Goal: Register for event/course

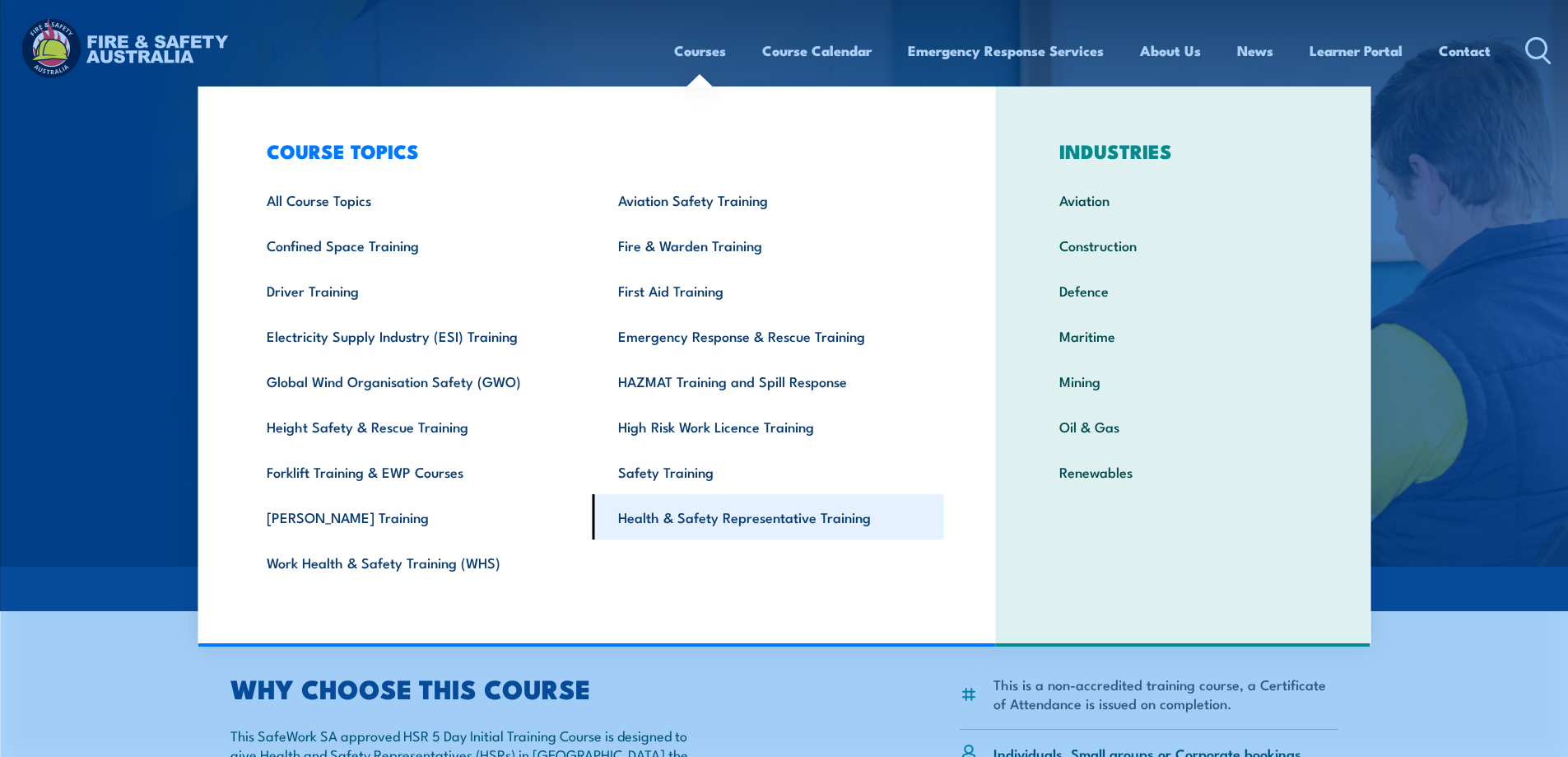
click at [730, 513] on link "Health & Safety Representative Training" at bounding box center [768, 517] width 351 height 45
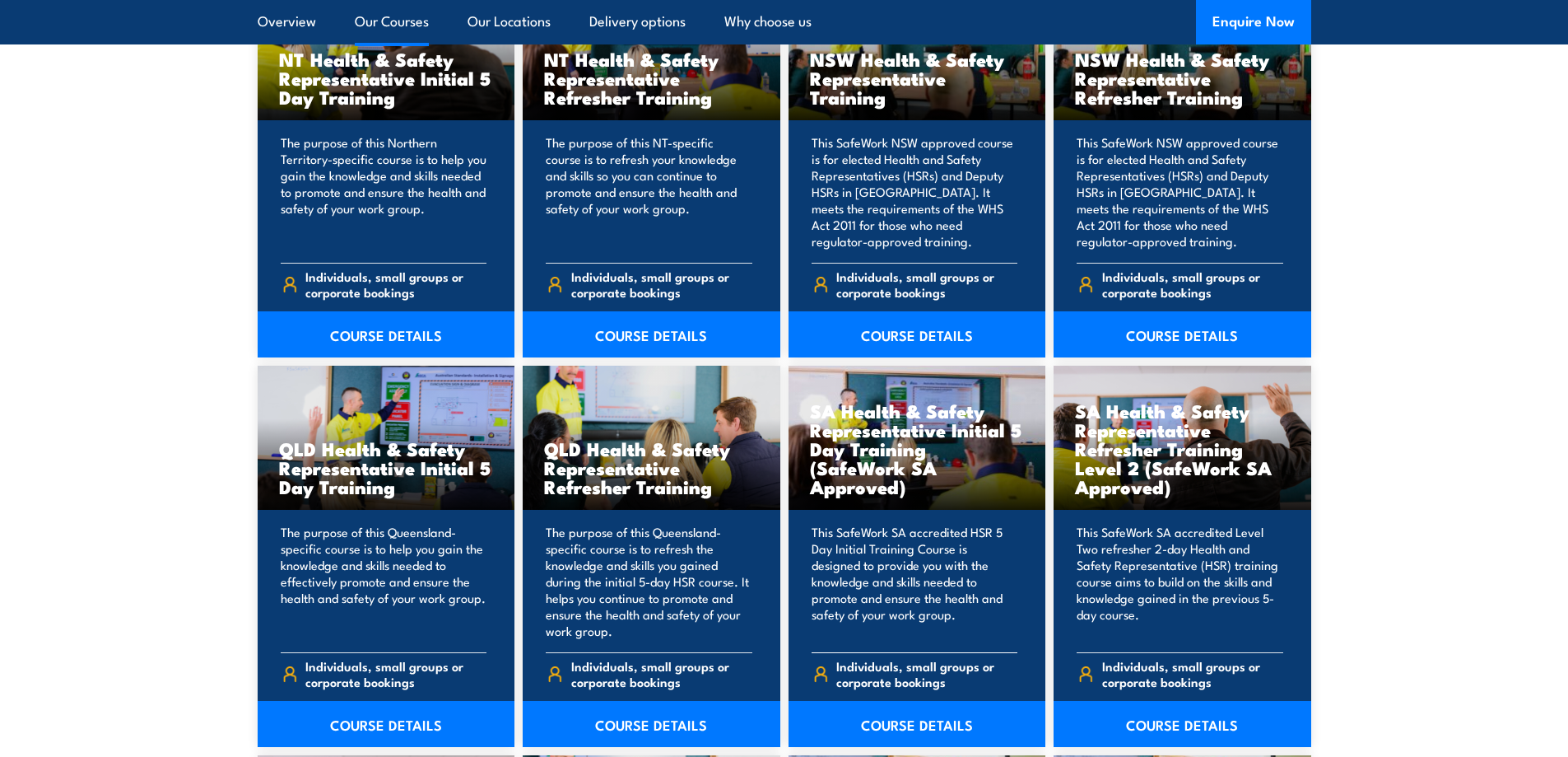
scroll to position [1894, 0]
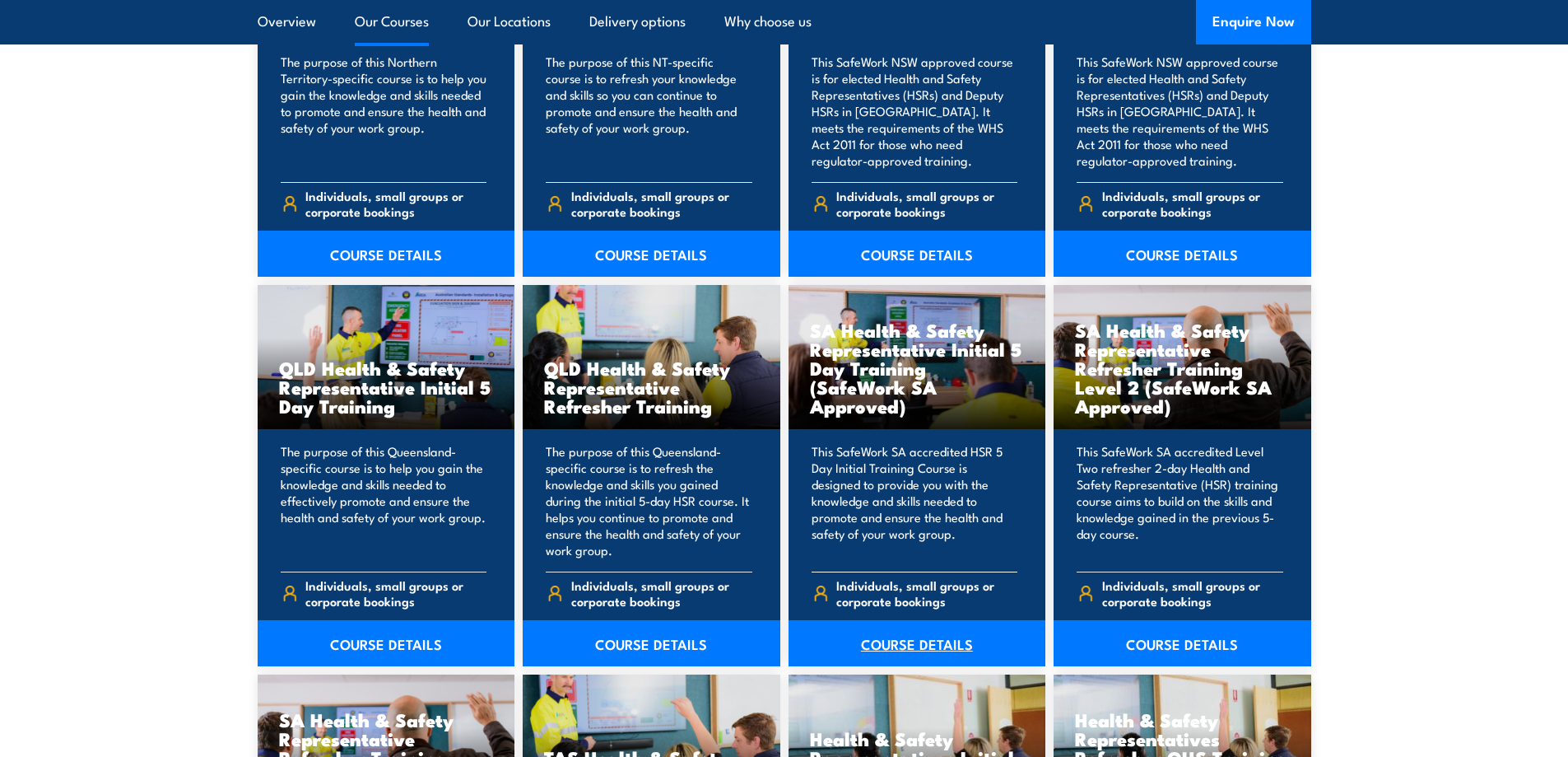
click at [875, 645] on link "COURSE DETAILS" at bounding box center [917, 643] width 257 height 46
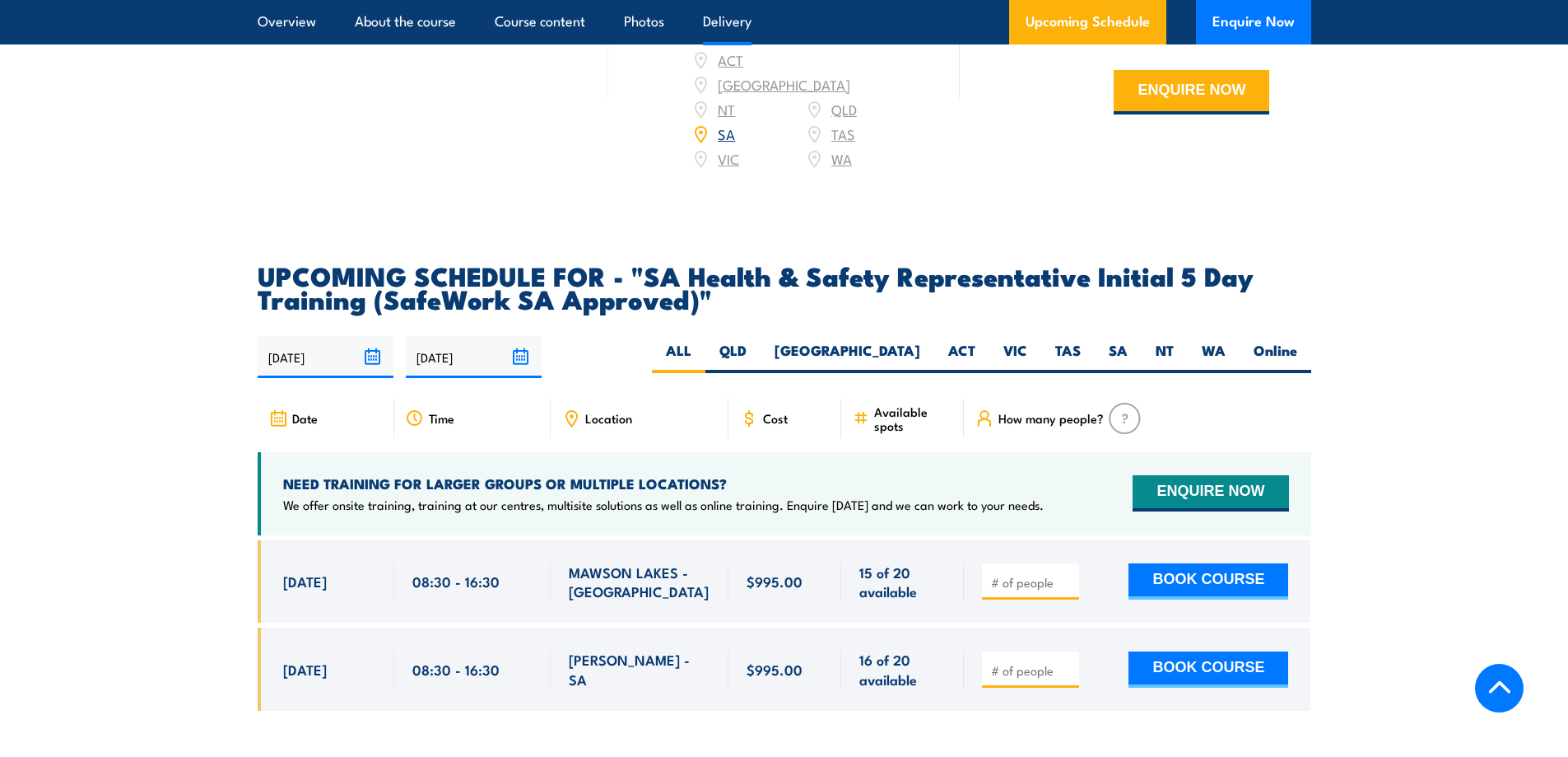
scroll to position [2635, 0]
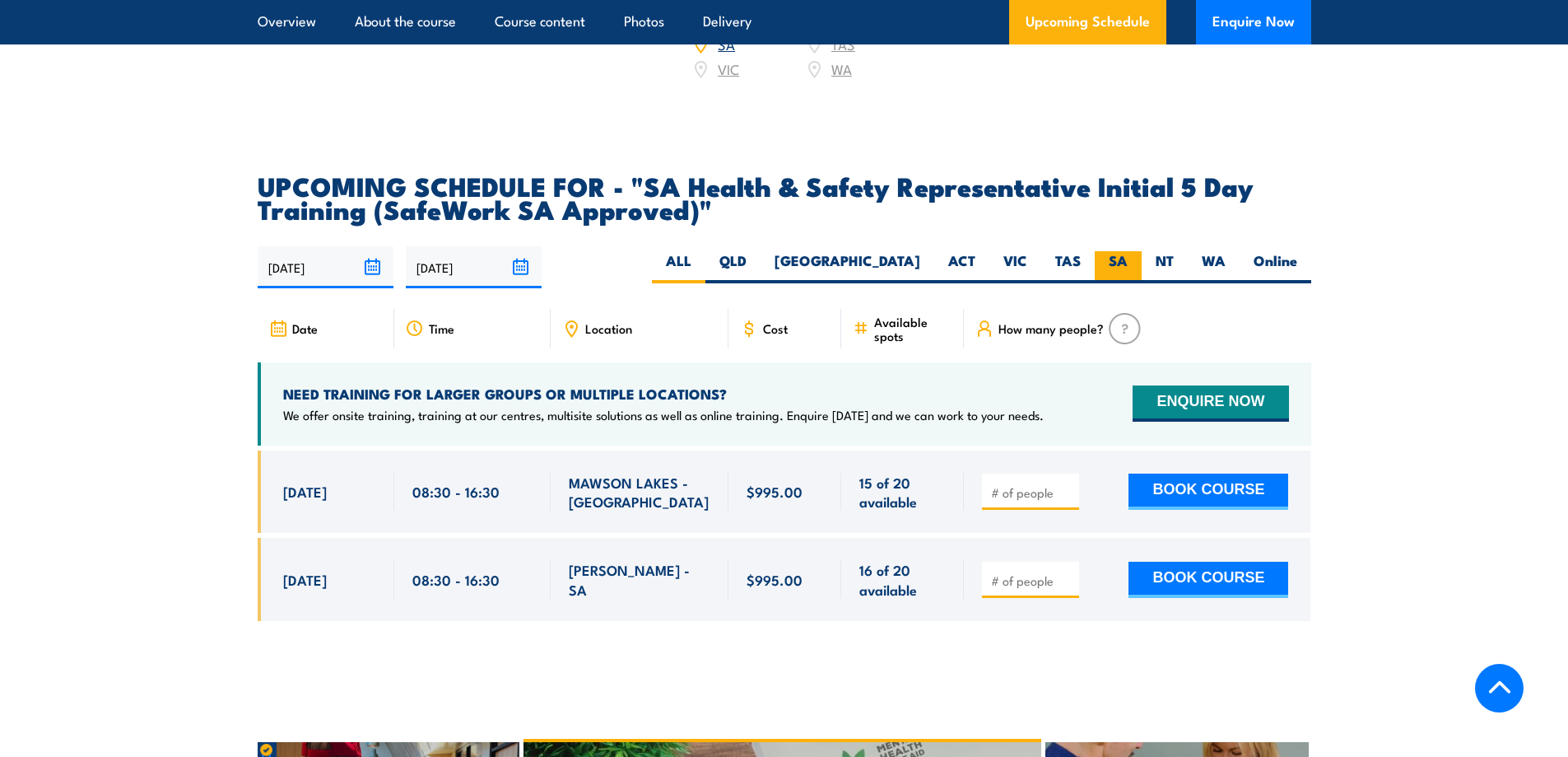
click at [1125, 268] on label "SA" at bounding box center [1119, 267] width 47 height 32
click at [1128, 262] on input "SA" at bounding box center [1133, 255] width 10 height 10
radio input "true"
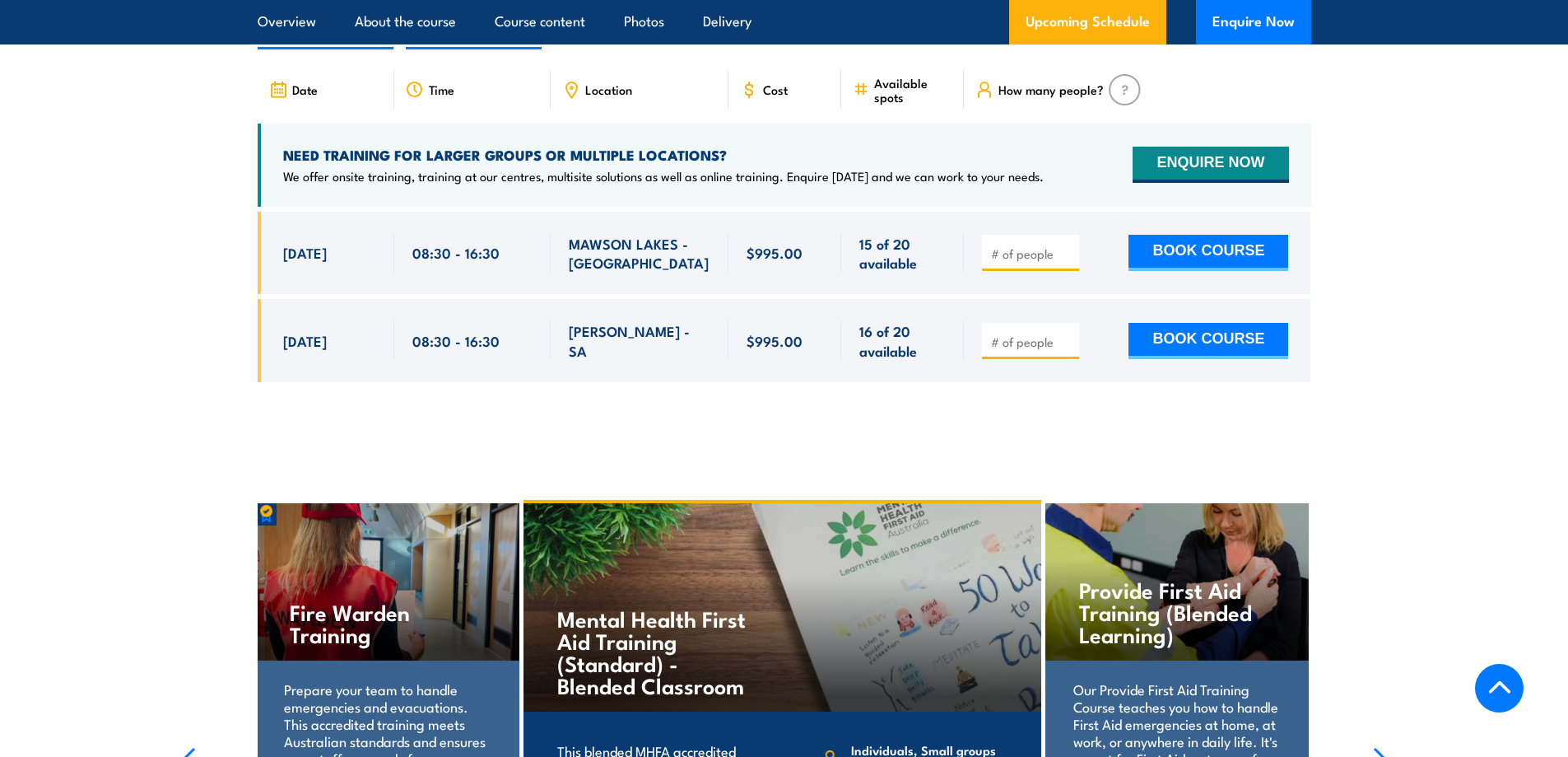
scroll to position [2658, 0]
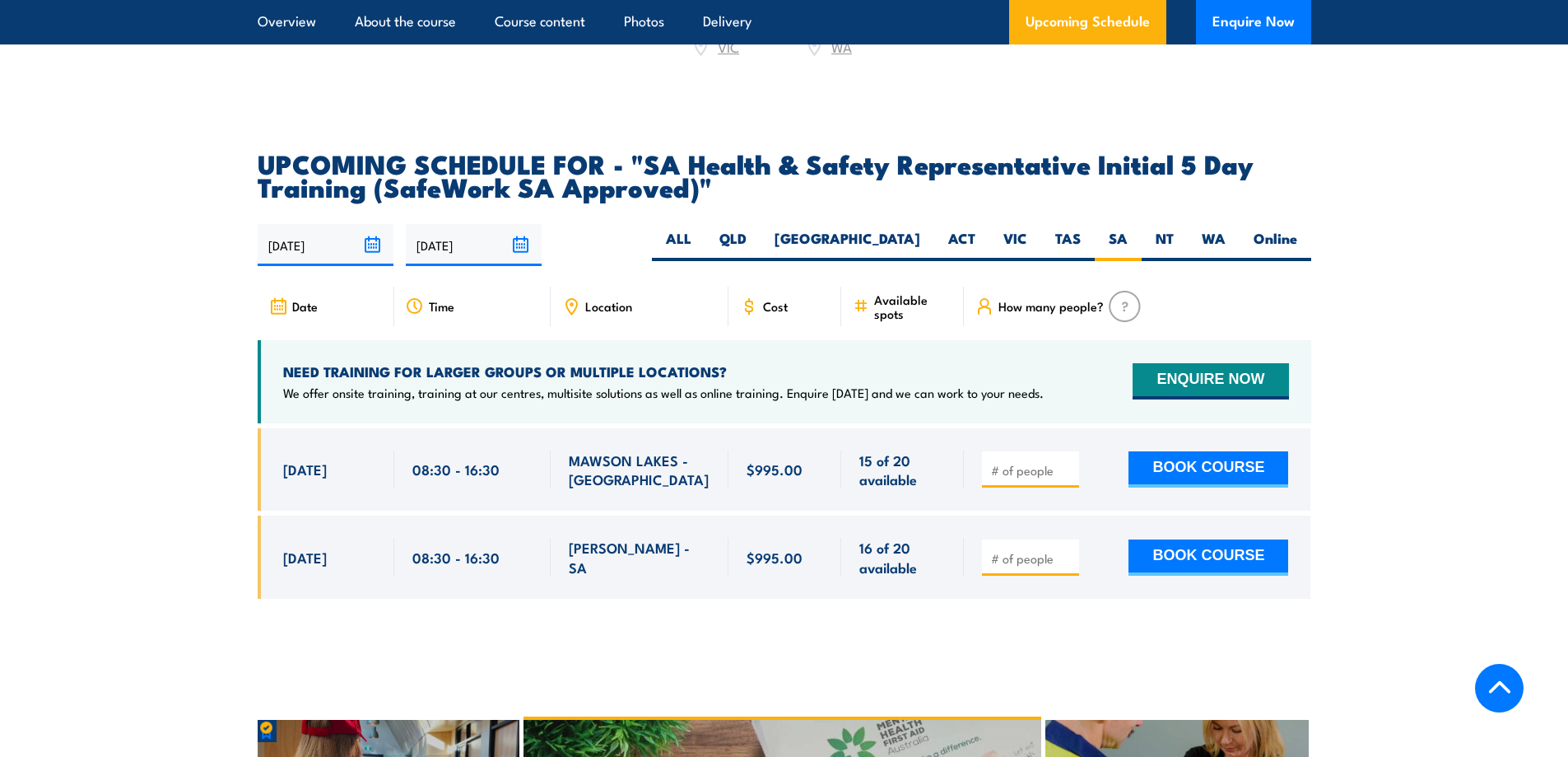
click at [514, 257] on input "19/02/2026" at bounding box center [474, 245] width 136 height 42
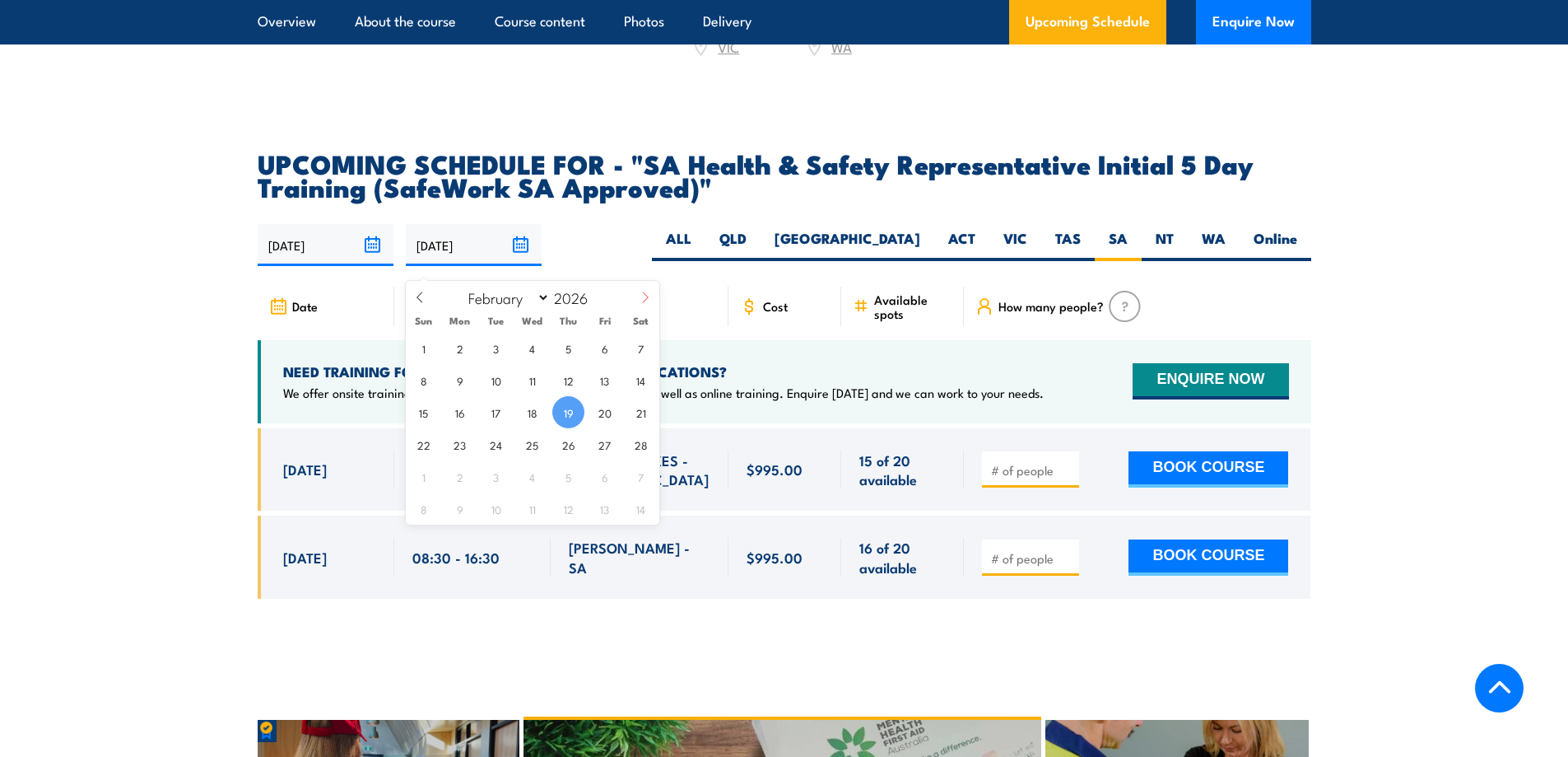
click at [647, 302] on icon at bounding box center [645, 297] width 11 height 11
select select "4"
click at [564, 442] on span "21" at bounding box center [568, 444] width 32 height 32
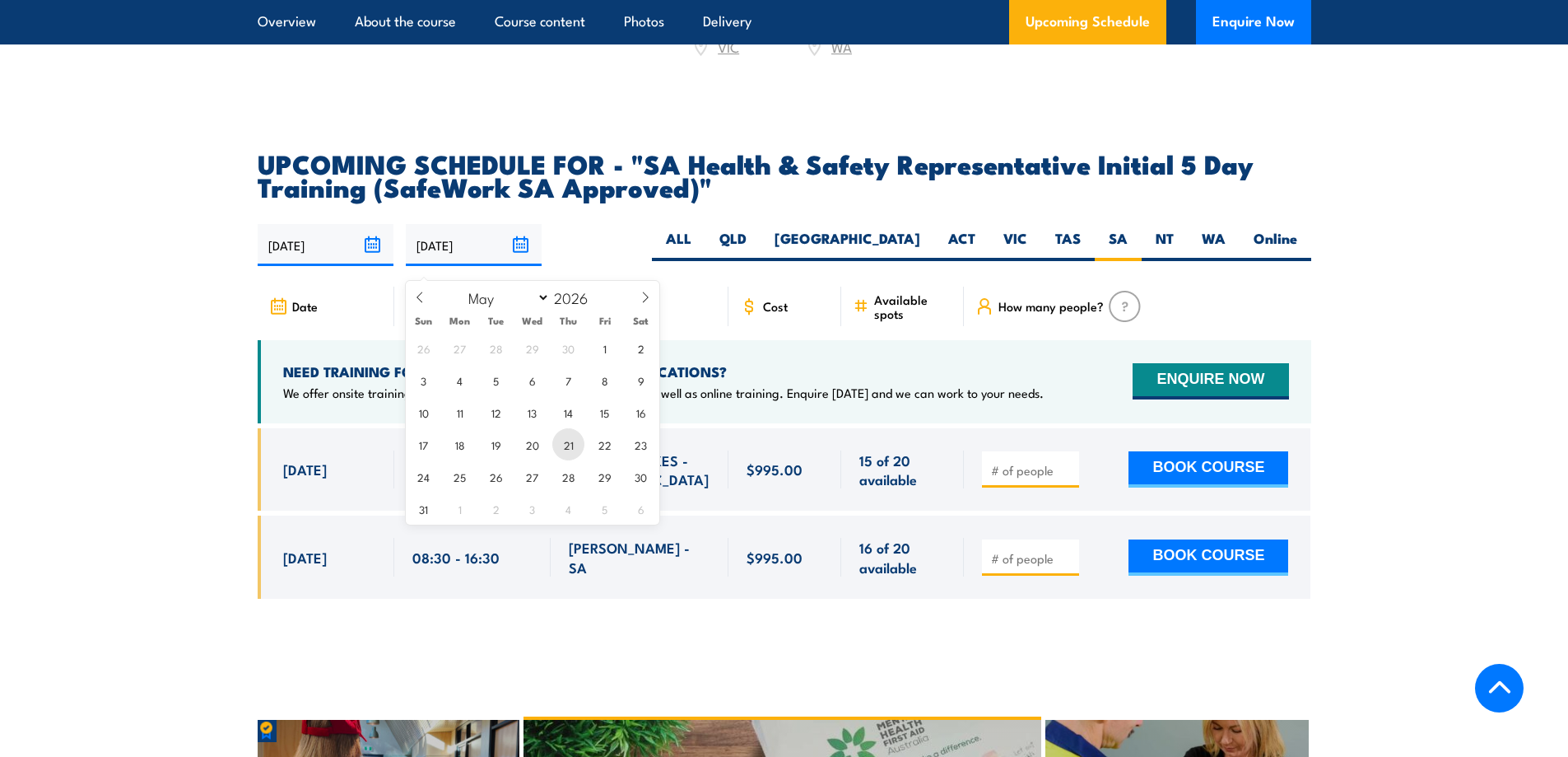
type input "21/05/2026"
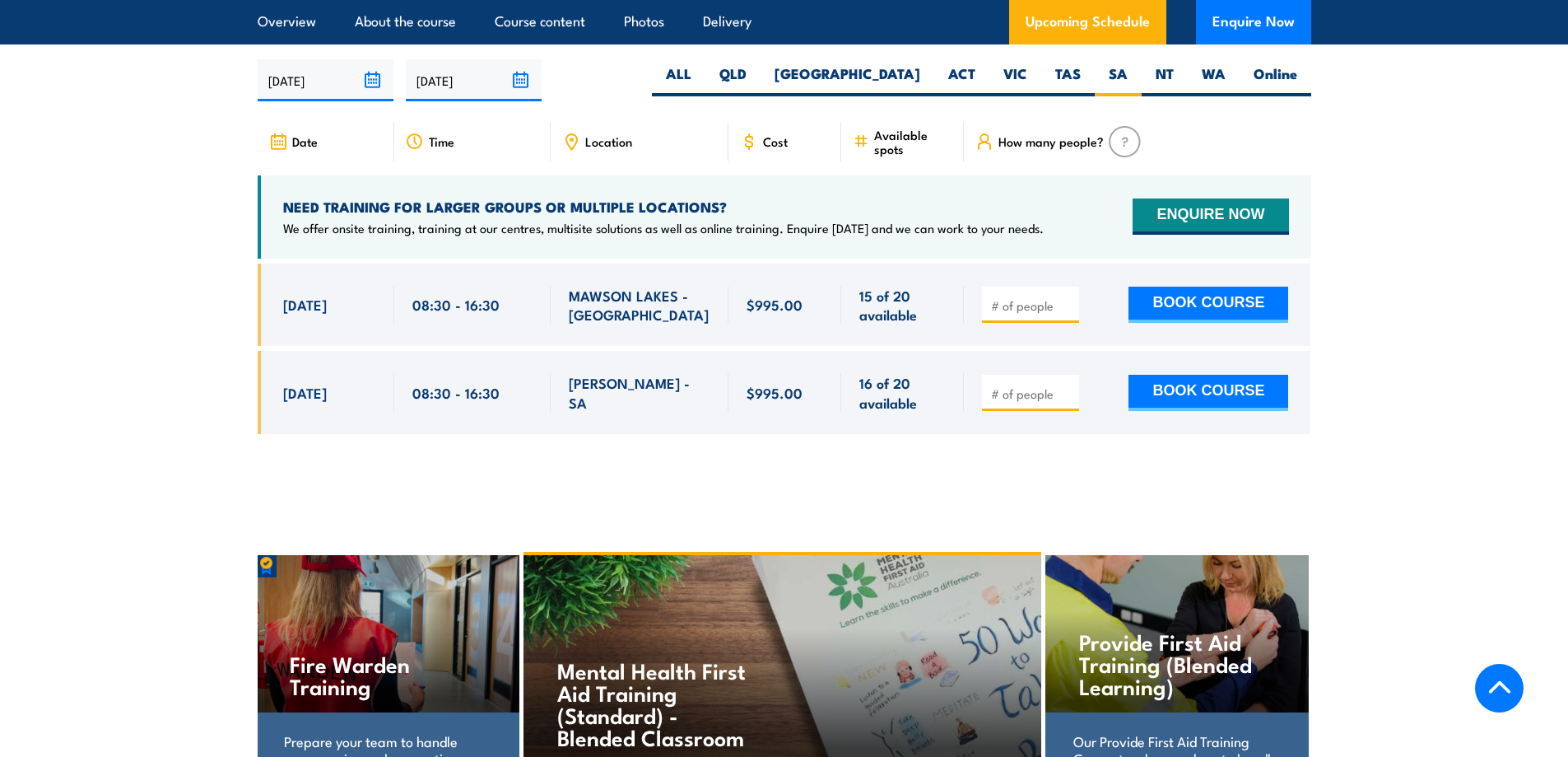
scroll to position [2740, 0]
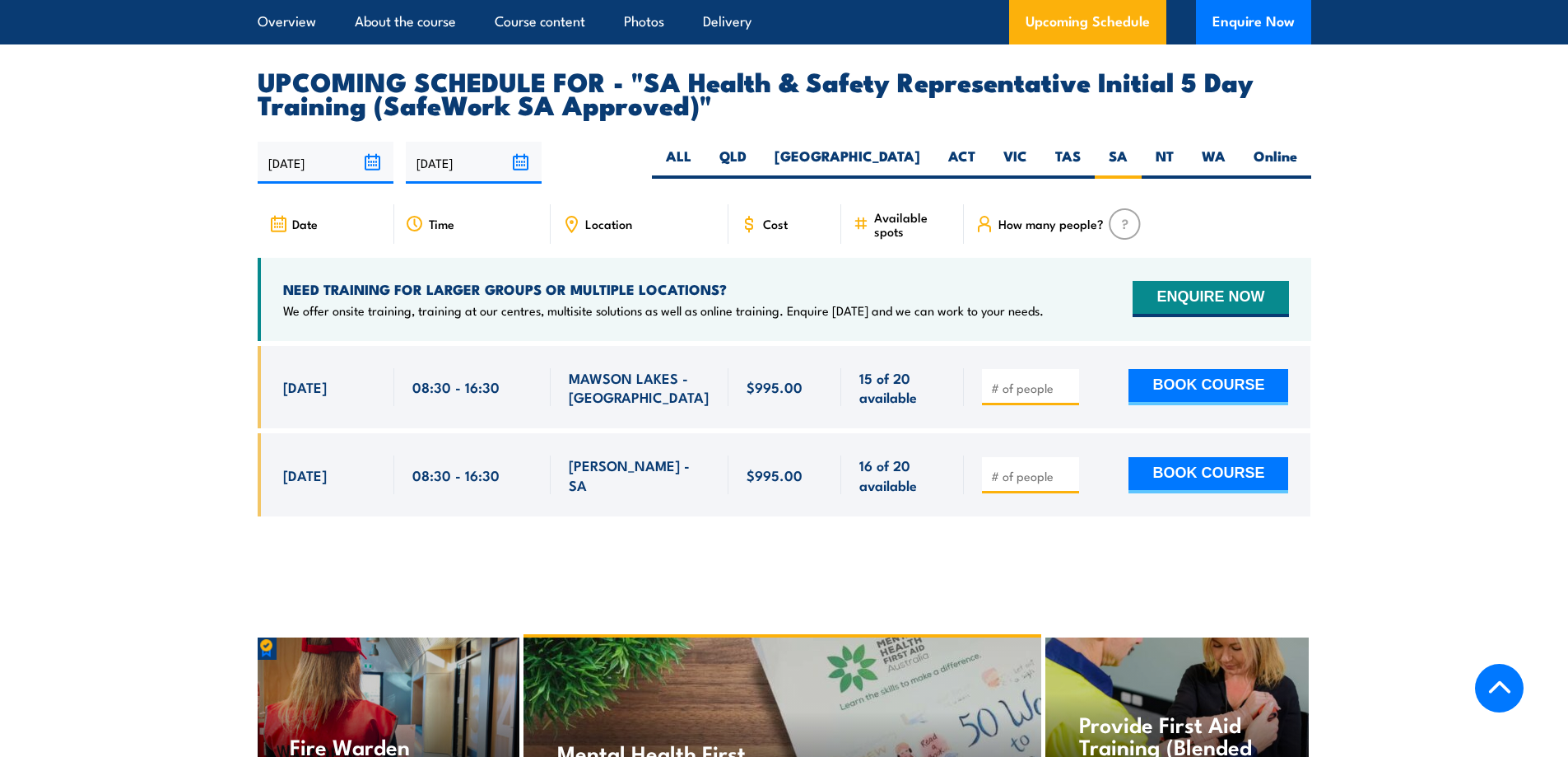
click at [513, 177] on input "21/05/2026" at bounding box center [474, 162] width 136 height 42
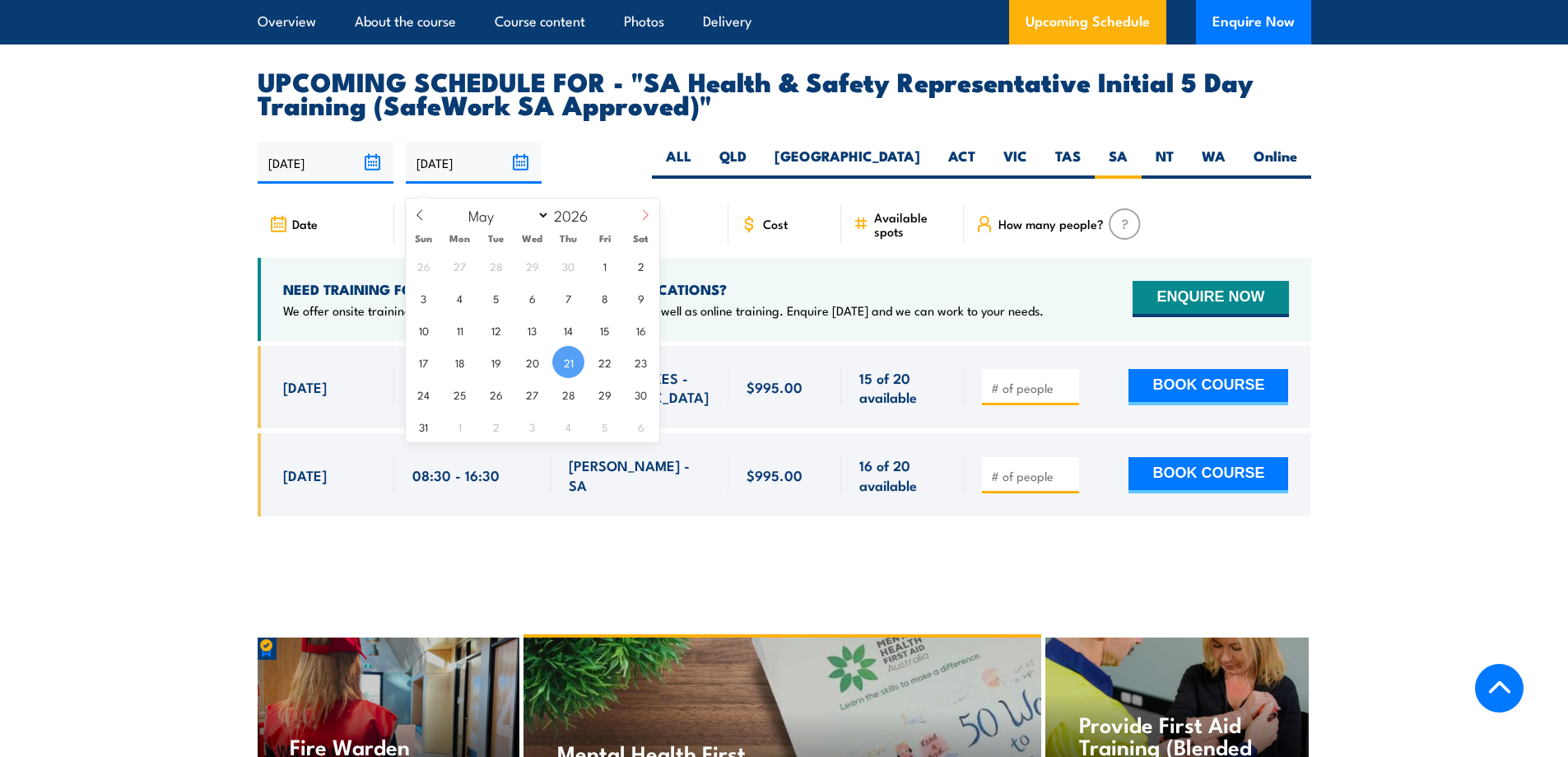
click at [637, 211] on span at bounding box center [645, 221] width 28 height 44
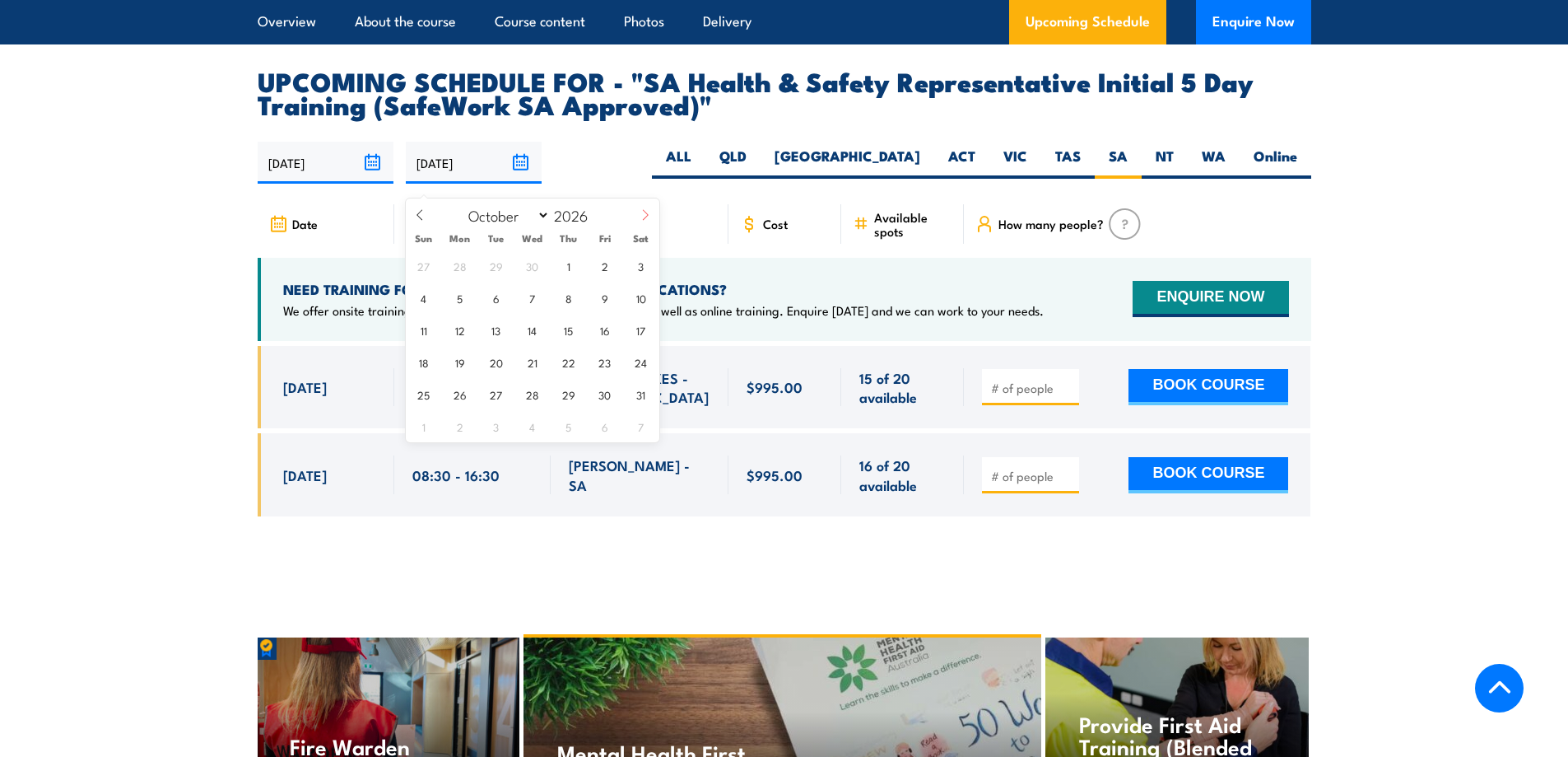
click at [637, 211] on span at bounding box center [645, 221] width 28 height 44
select select "11"
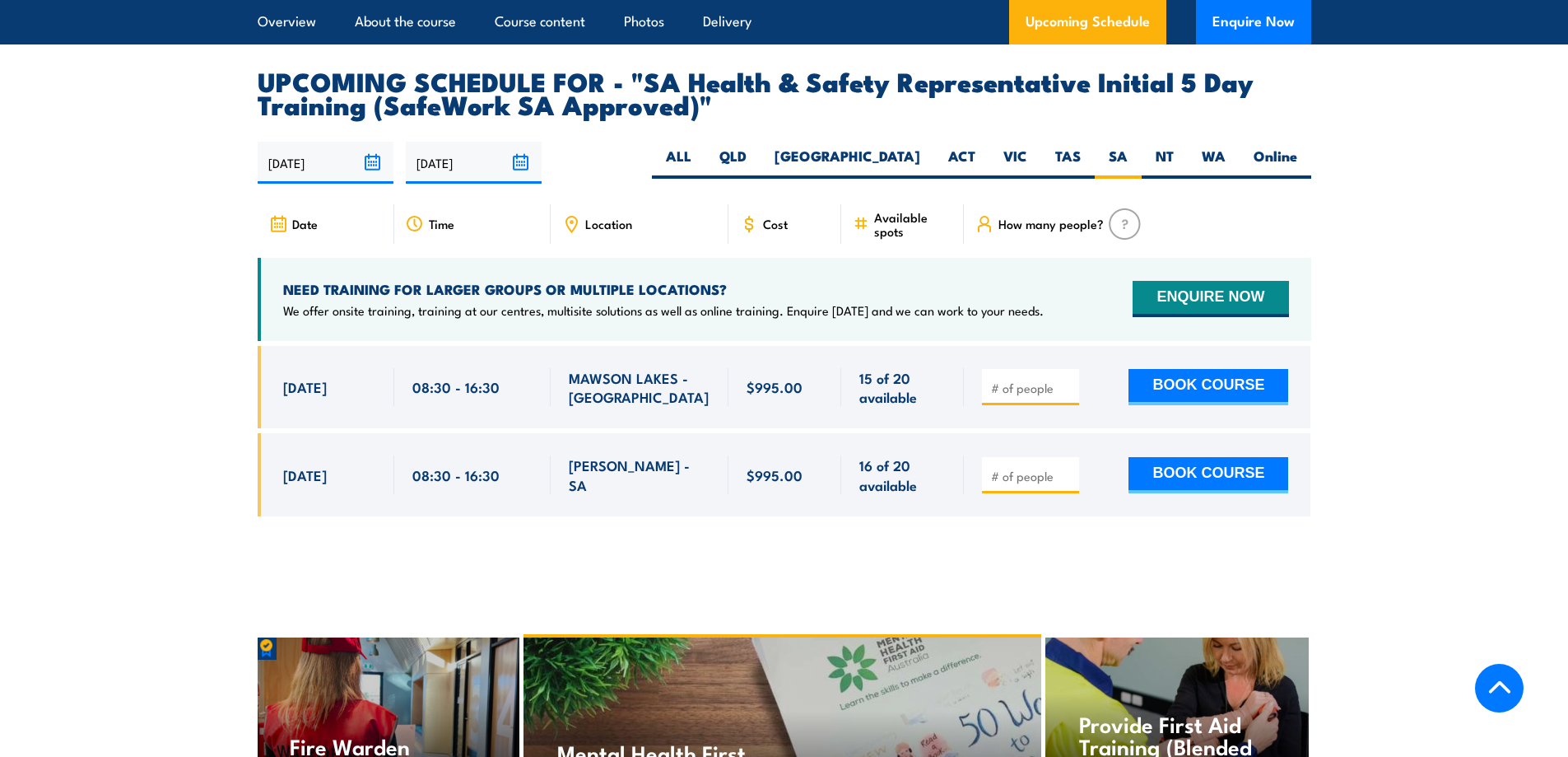
click at [103, 283] on section "UPCOMING SCHEDULE FOR - "SA Health & Safety Representative Initial 5 Day Traini…" at bounding box center [784, 304] width 1568 height 472
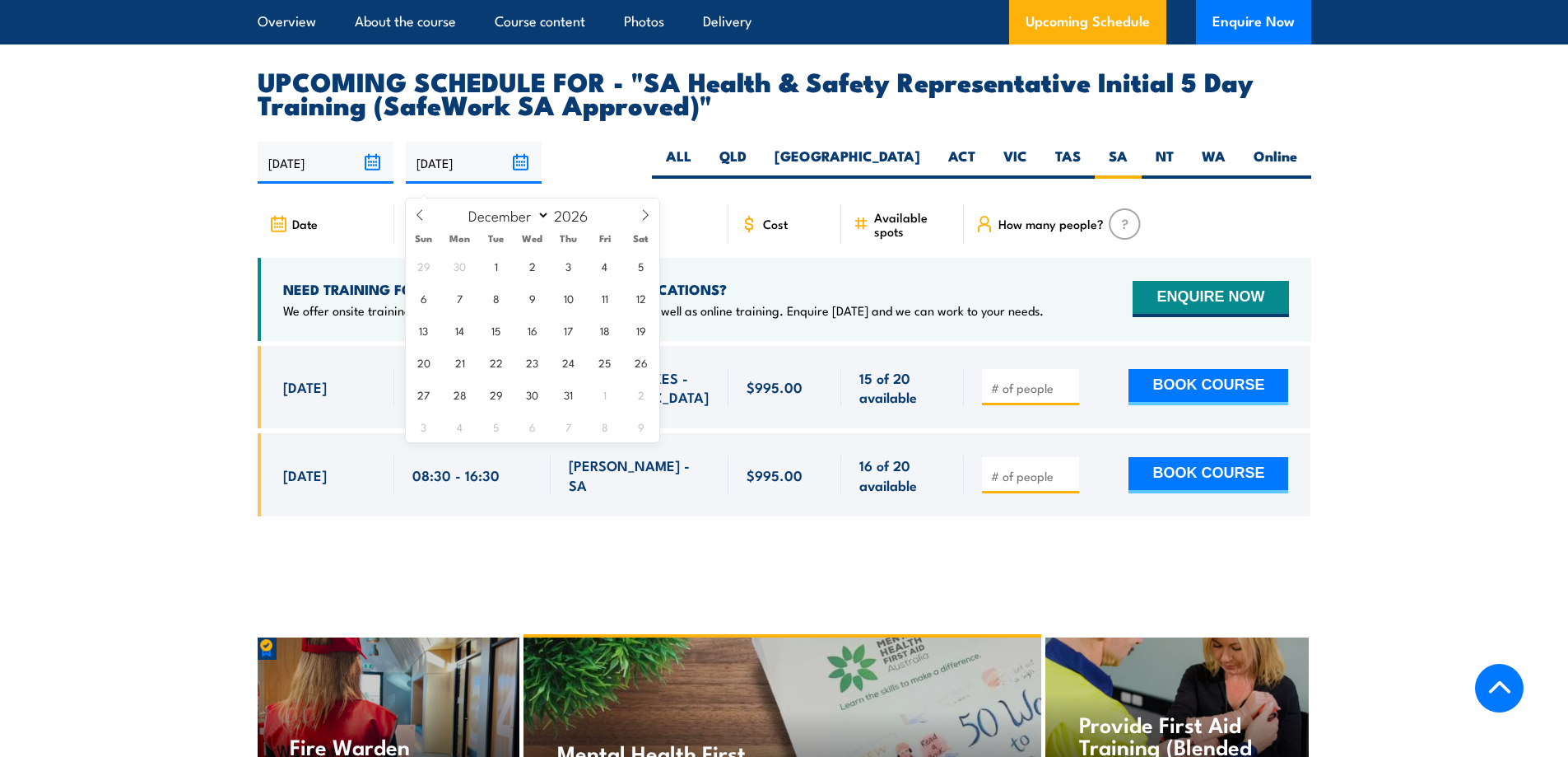
click at [520, 178] on input "21/05/2026" at bounding box center [474, 162] width 136 height 42
click at [564, 330] on span "17" at bounding box center [568, 330] width 32 height 32
type input "[DATE]"
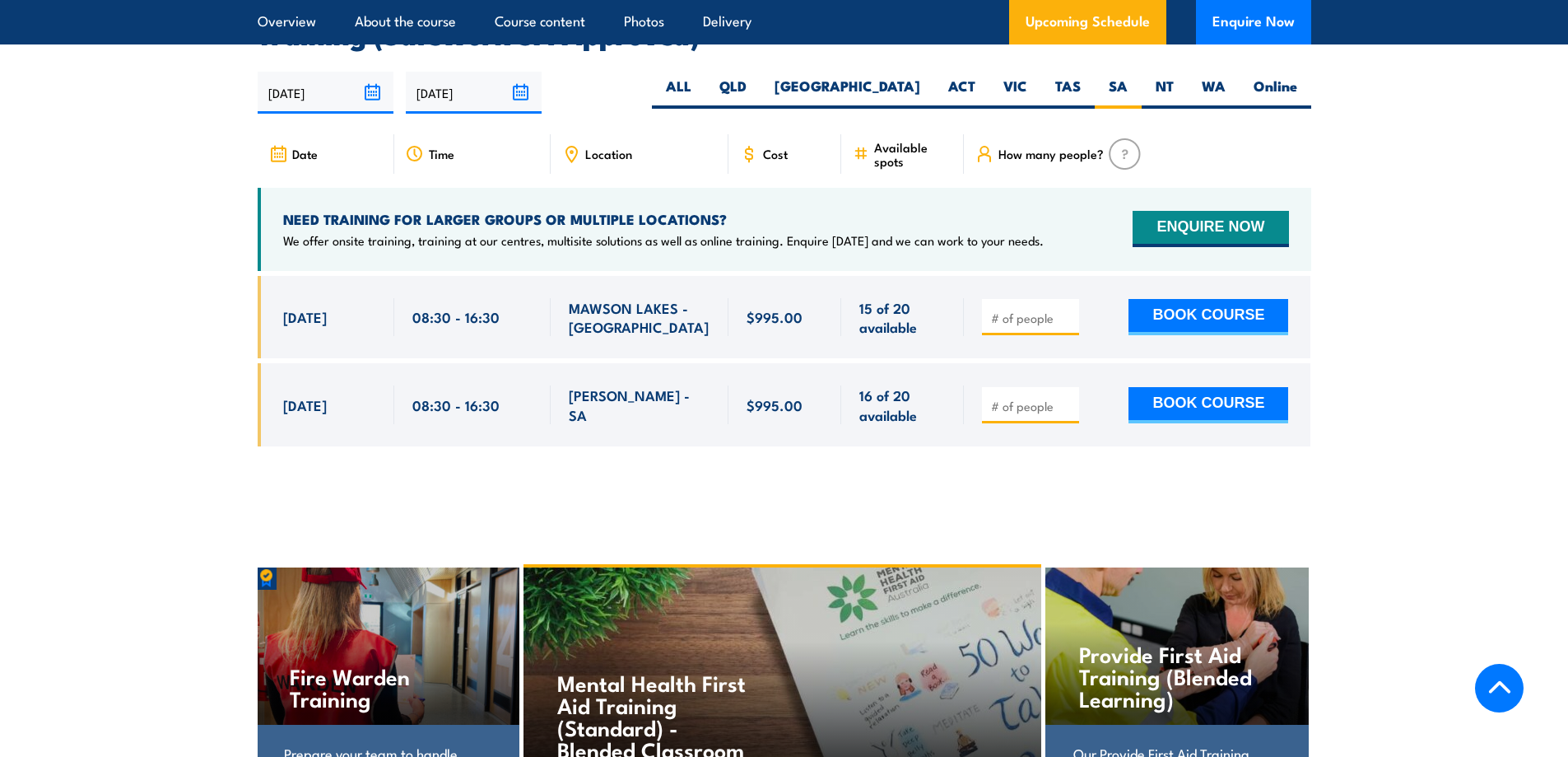
scroll to position [2822, 0]
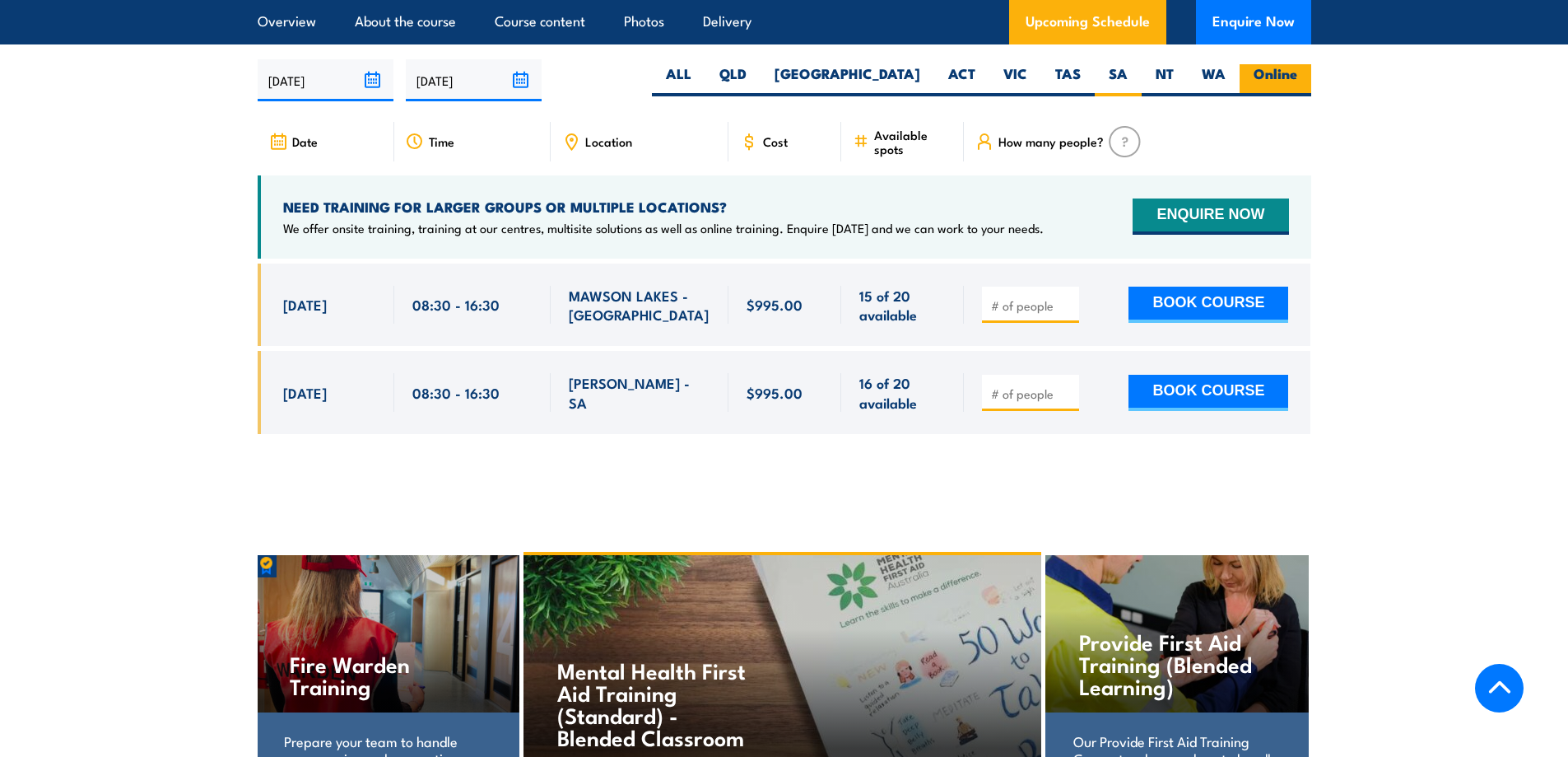
click at [1277, 94] on label "Online" at bounding box center [1276, 80] width 72 height 32
click at [1298, 74] on input "Online" at bounding box center [1302, 69] width 10 height 10
radio input "true"
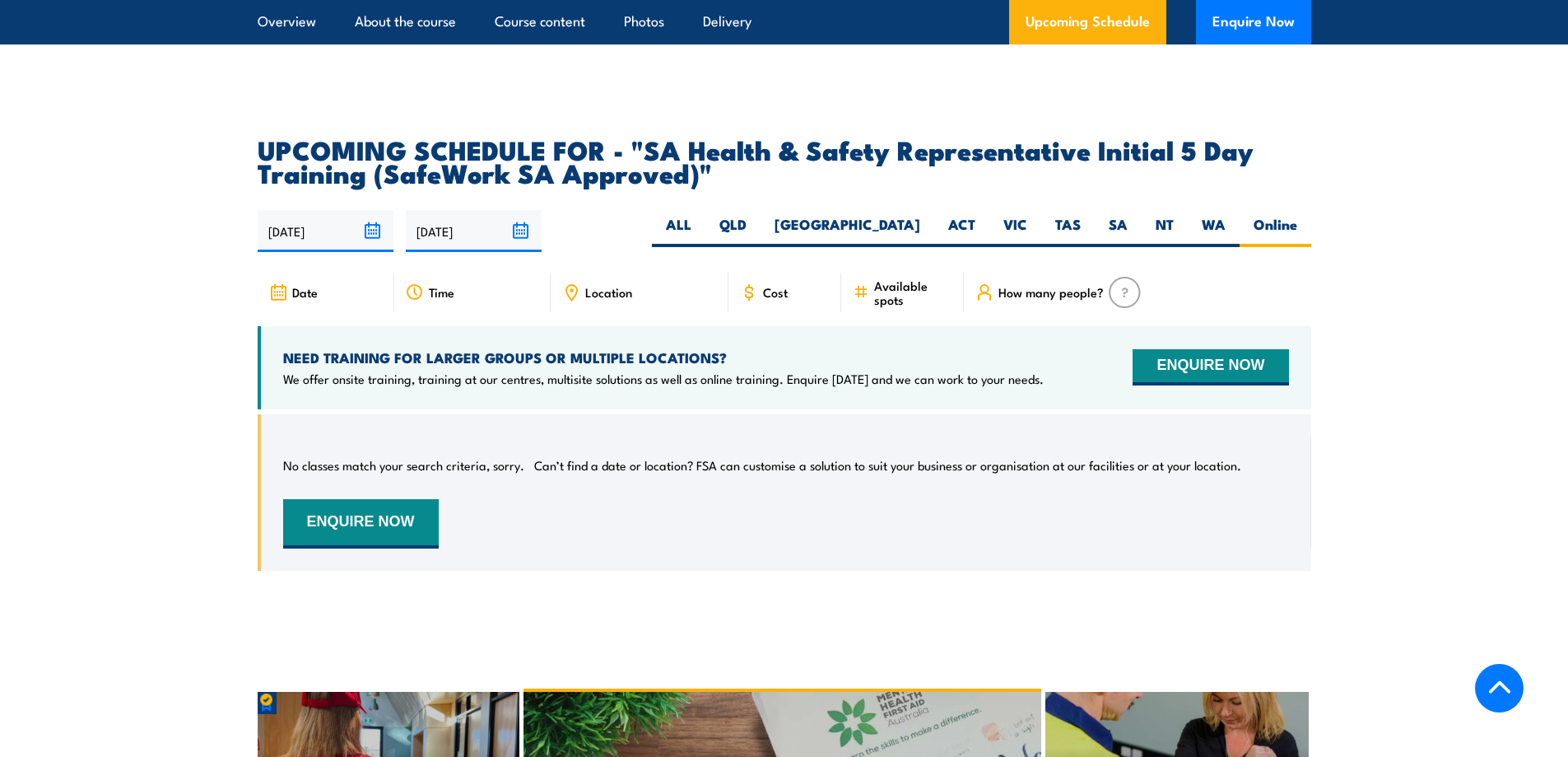
scroll to position [2658, 0]
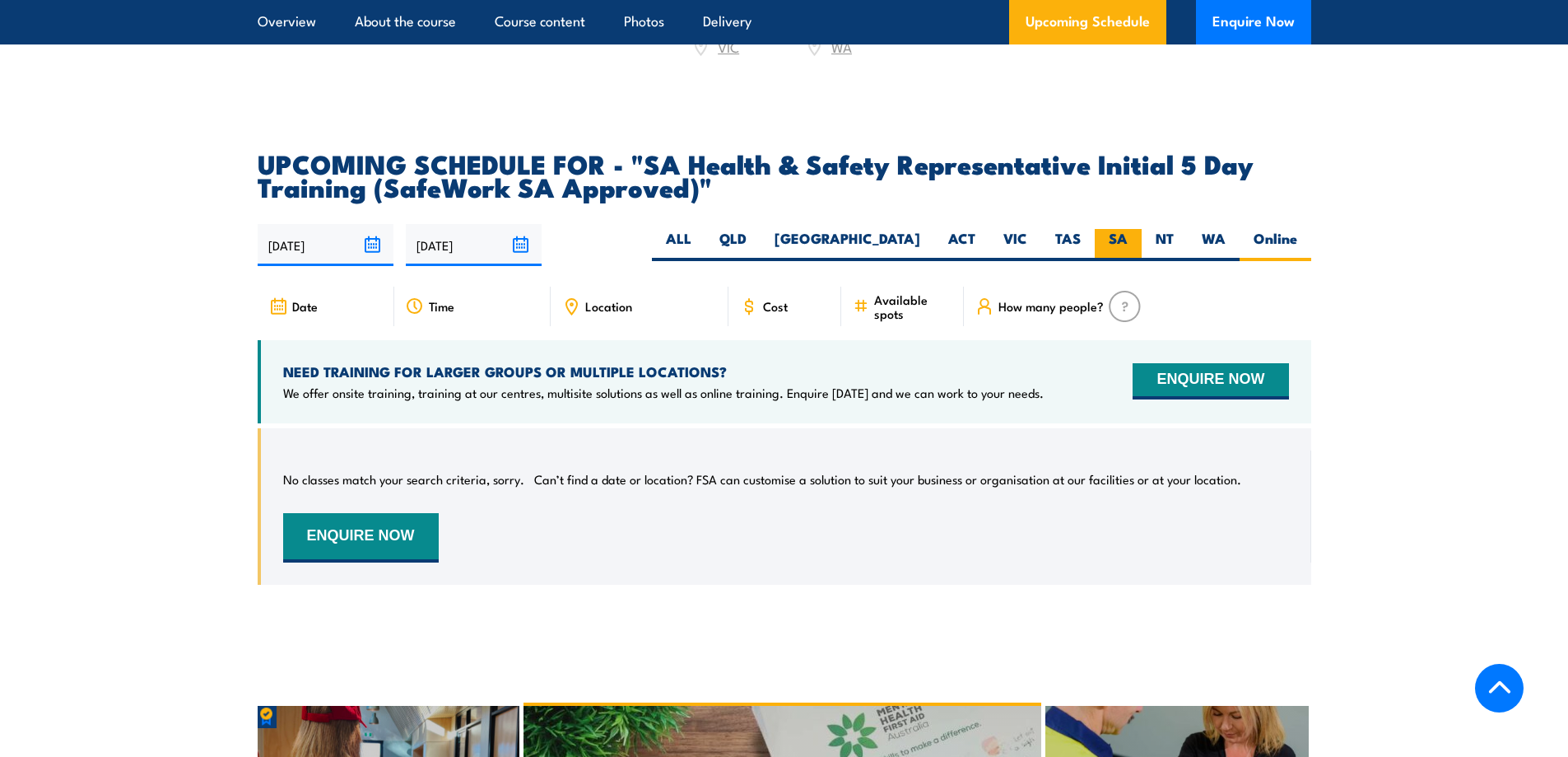
click at [1127, 257] on label "SA" at bounding box center [1119, 245] width 47 height 32
click at [1128, 239] on input "SA" at bounding box center [1133, 234] width 10 height 10
radio input "true"
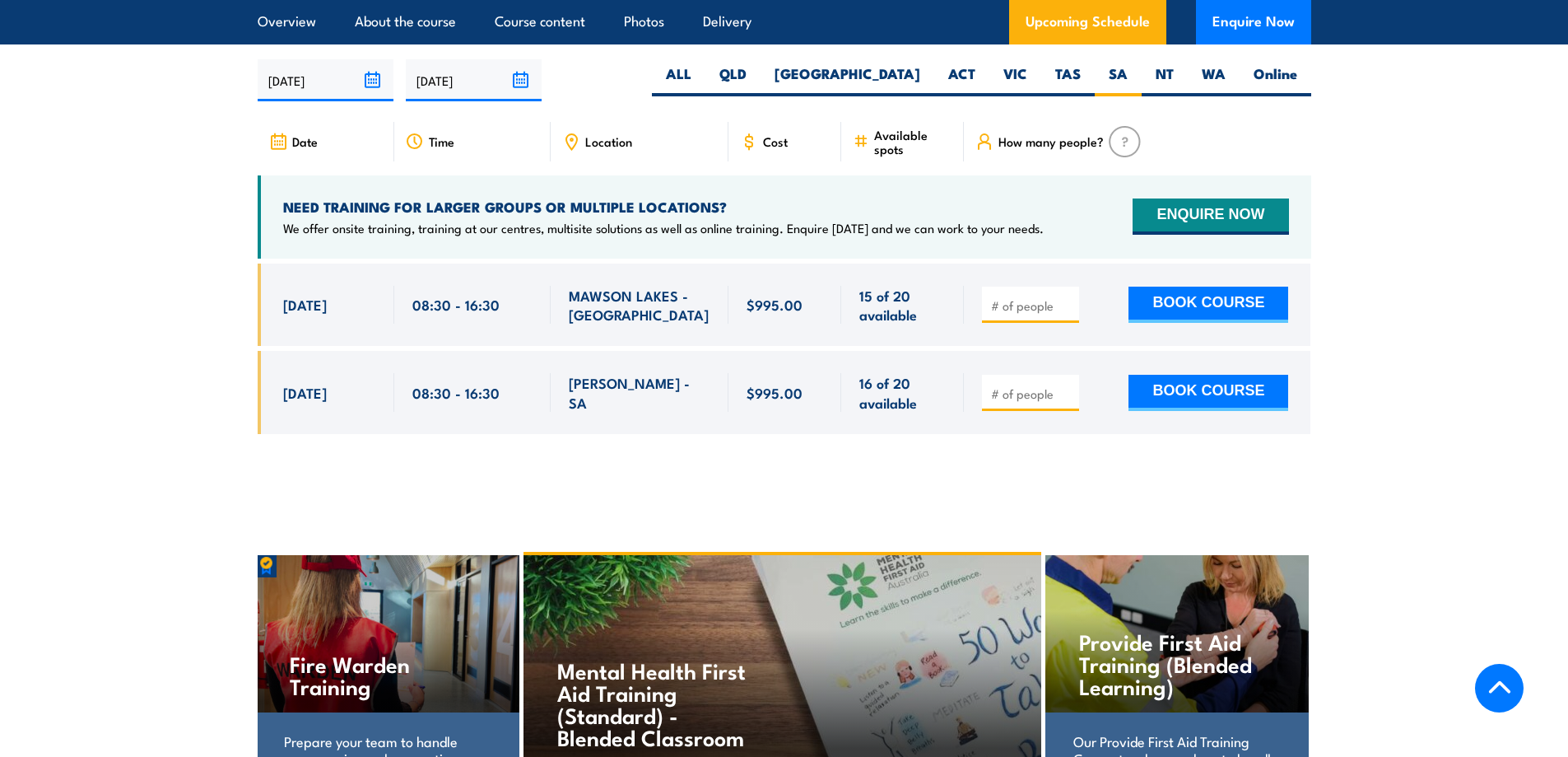
scroll to position [2740, 0]
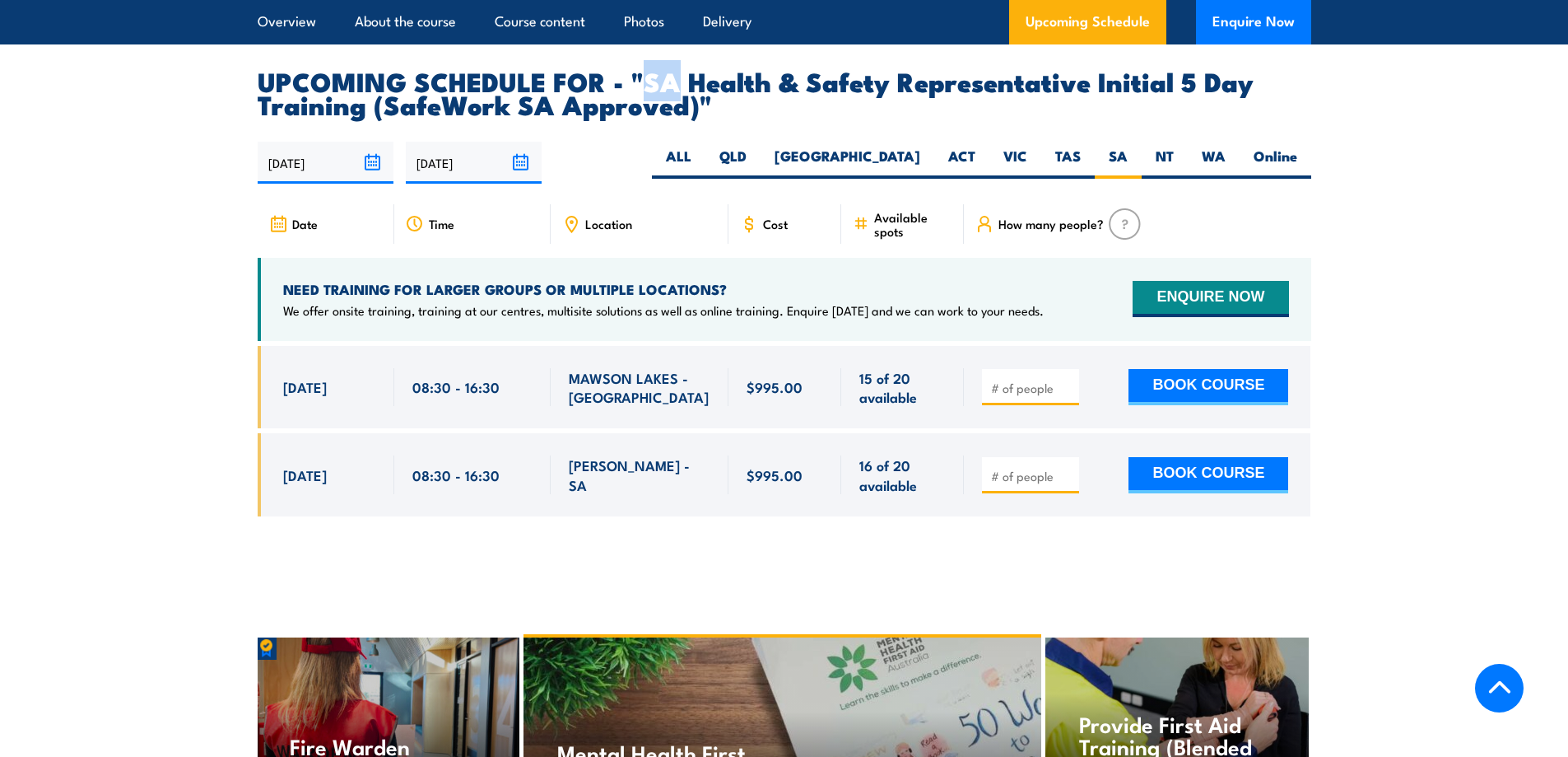
drag, startPoint x: 645, startPoint y: 94, endPoint x: 674, endPoint y: 112, distance: 34.1
click at [674, 112] on h2 "UPCOMING SCHEDULE FOR - "SA Health & Safety Representative Initial 5 Day Traini…" at bounding box center [784, 91] width 1054 height 46
click at [181, 188] on section "UPCOMING SCHEDULE FOR - "SA Health & Safety Representative Initial 5 Day Traini…" at bounding box center [784, 304] width 1568 height 472
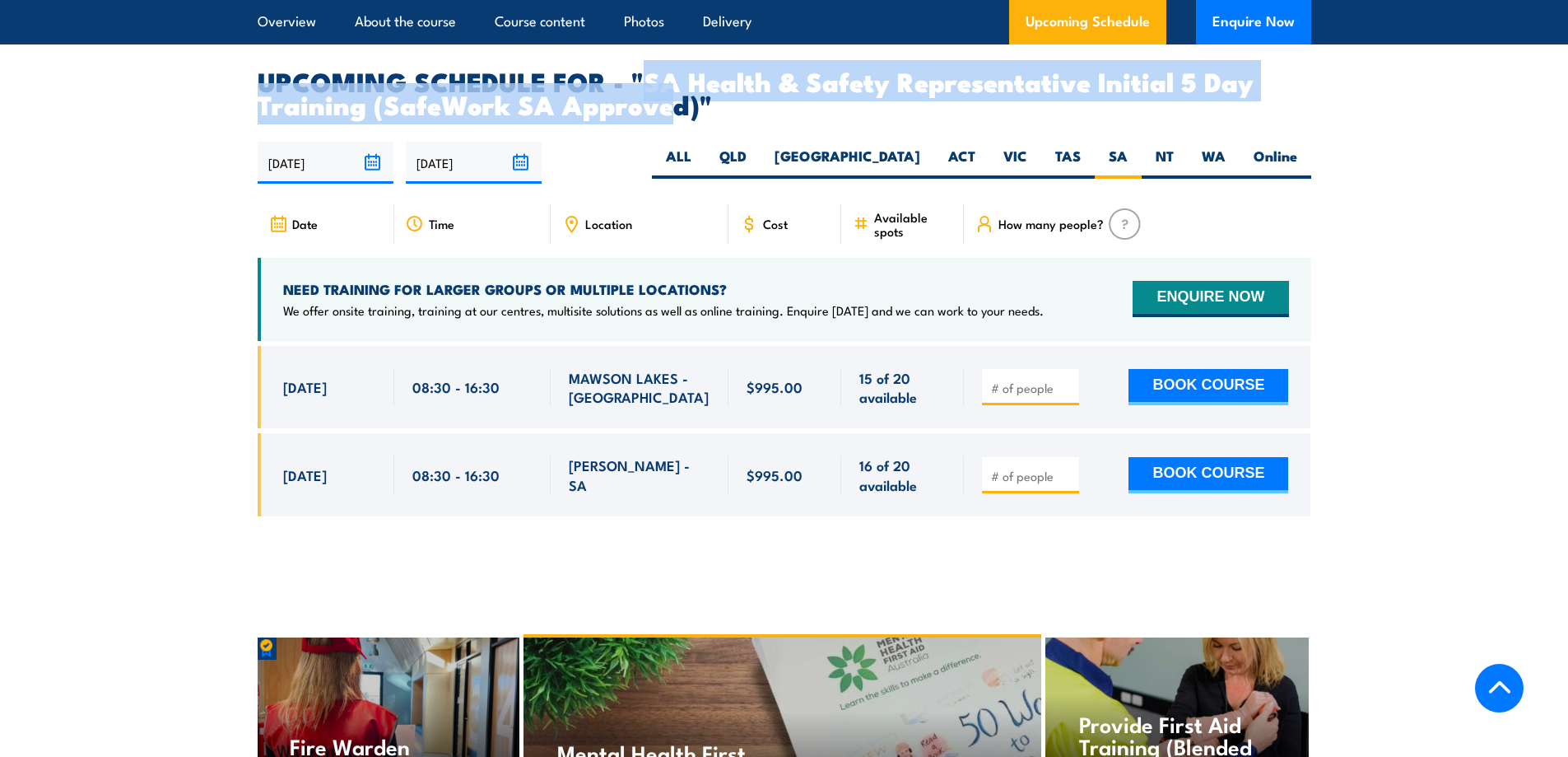
drag, startPoint x: 674, startPoint y: 119, endPoint x: 645, endPoint y: 93, distance: 38.9
click at [645, 93] on h2 "UPCOMING SCHEDULE FOR - "SA Health & Safety Representative Initial 5 Day Traini…" at bounding box center [784, 91] width 1054 height 46
click at [665, 107] on h2 "UPCOMING SCHEDULE FOR - "SA Health & Safety Representative Initial 5 Day Traini…" at bounding box center [784, 91] width 1054 height 46
drag, startPoint x: 680, startPoint y: 120, endPoint x: 647, endPoint y: 95, distance: 41.4
click at [647, 95] on h2 "UPCOMING SCHEDULE FOR - "SA Health & Safety Representative Initial 5 Day Traini…" at bounding box center [784, 91] width 1054 height 46
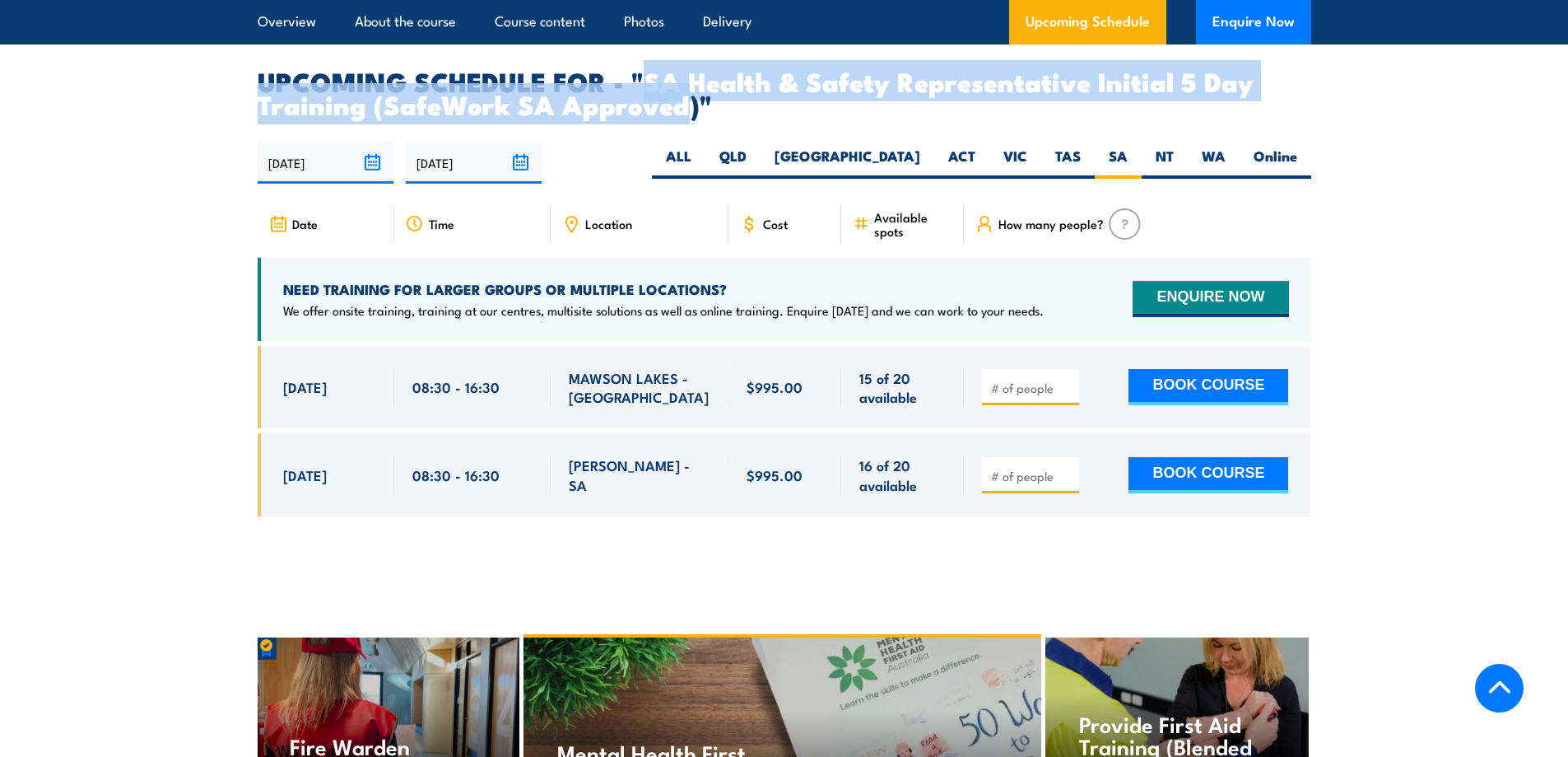
copy h2 "SA Health & Safety Representative Initial 5 Day Training (SafeWork SA Approved"
